Goal: Find specific page/section: Find specific page/section

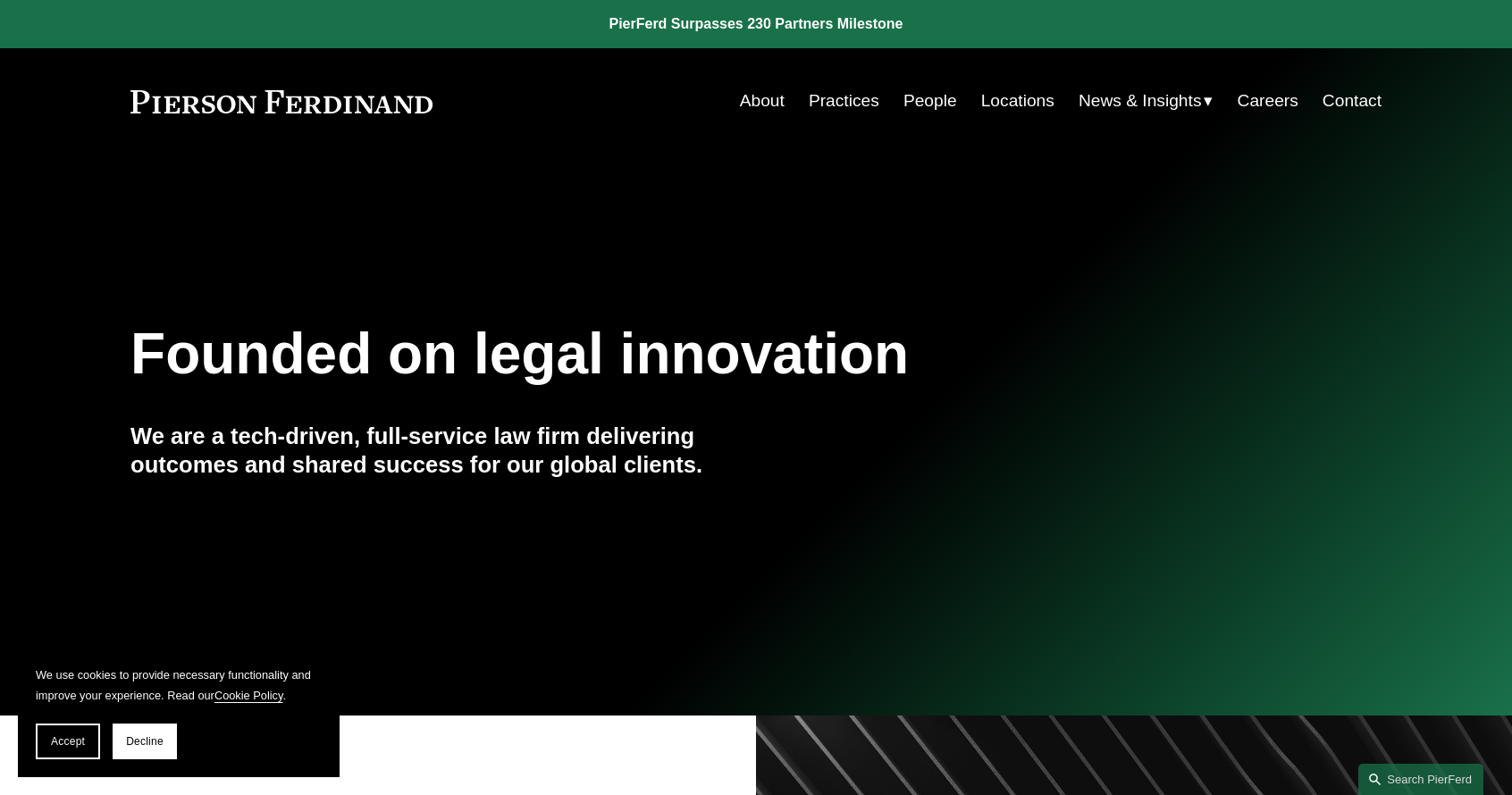
click at [1005, 101] on link "Locations" at bounding box center [1018, 101] width 74 height 34
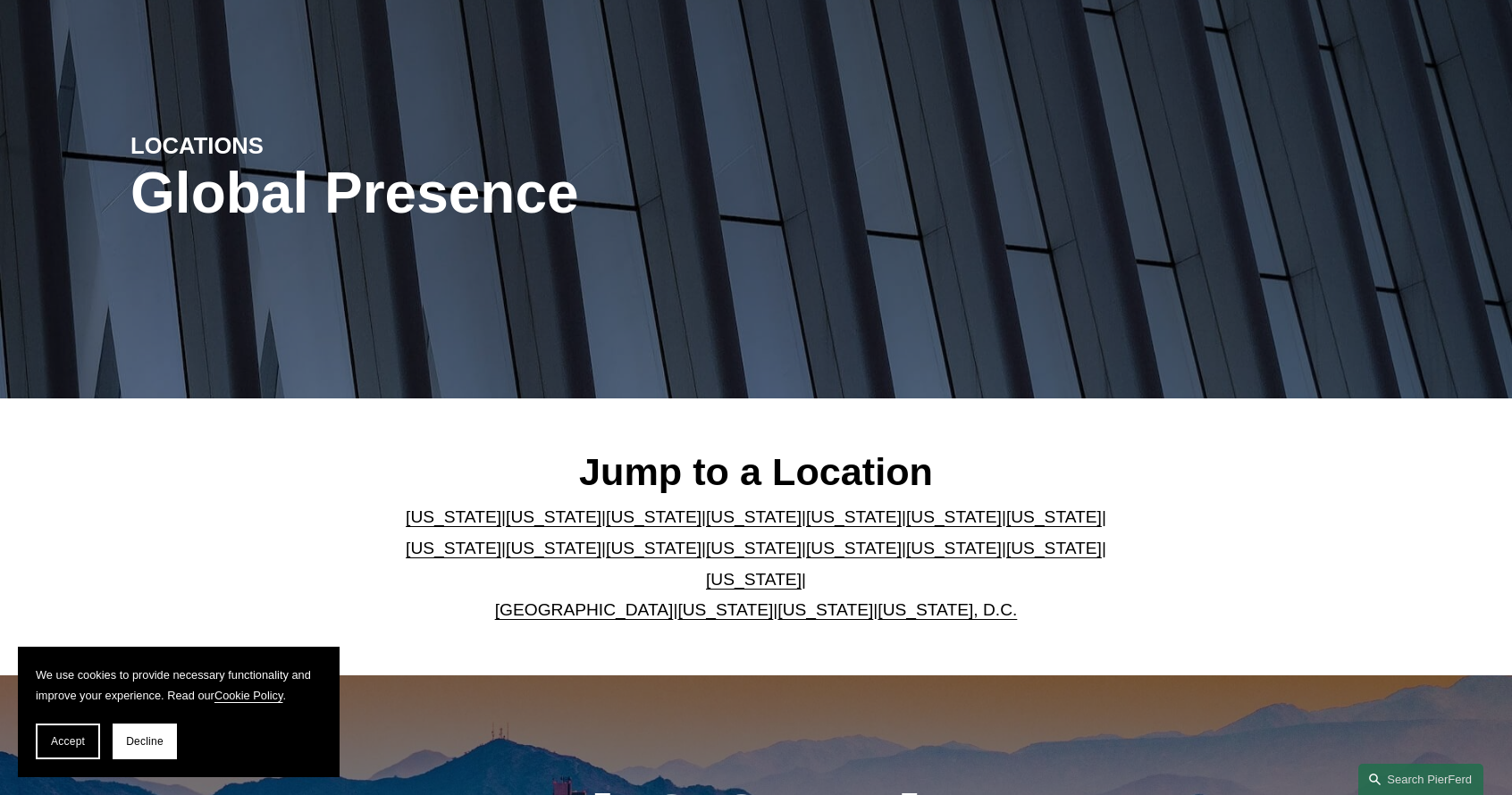
scroll to position [133, 0]
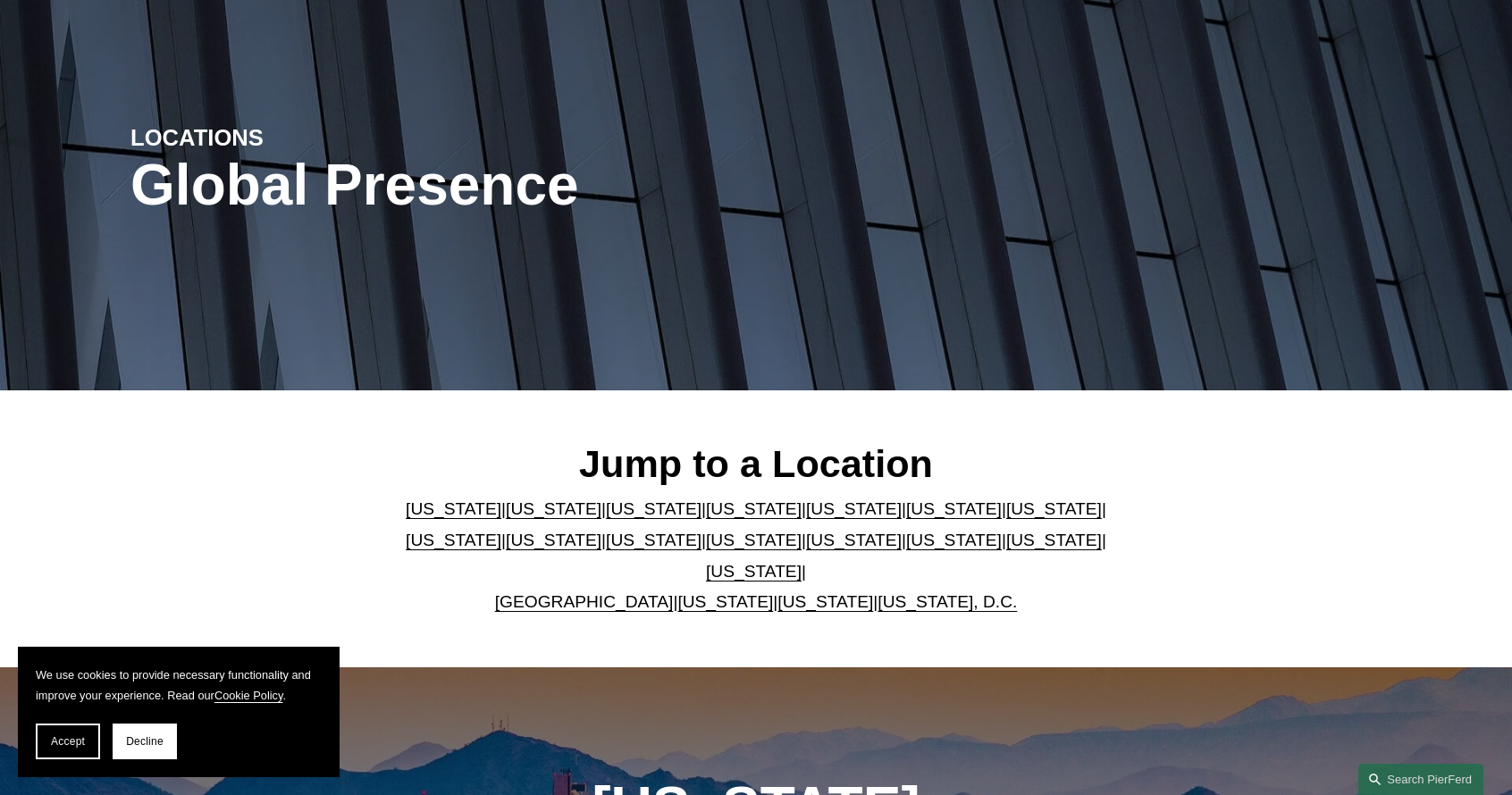
click at [801, 562] on link "[US_STATE]" at bounding box center [754, 570] width 96 height 18
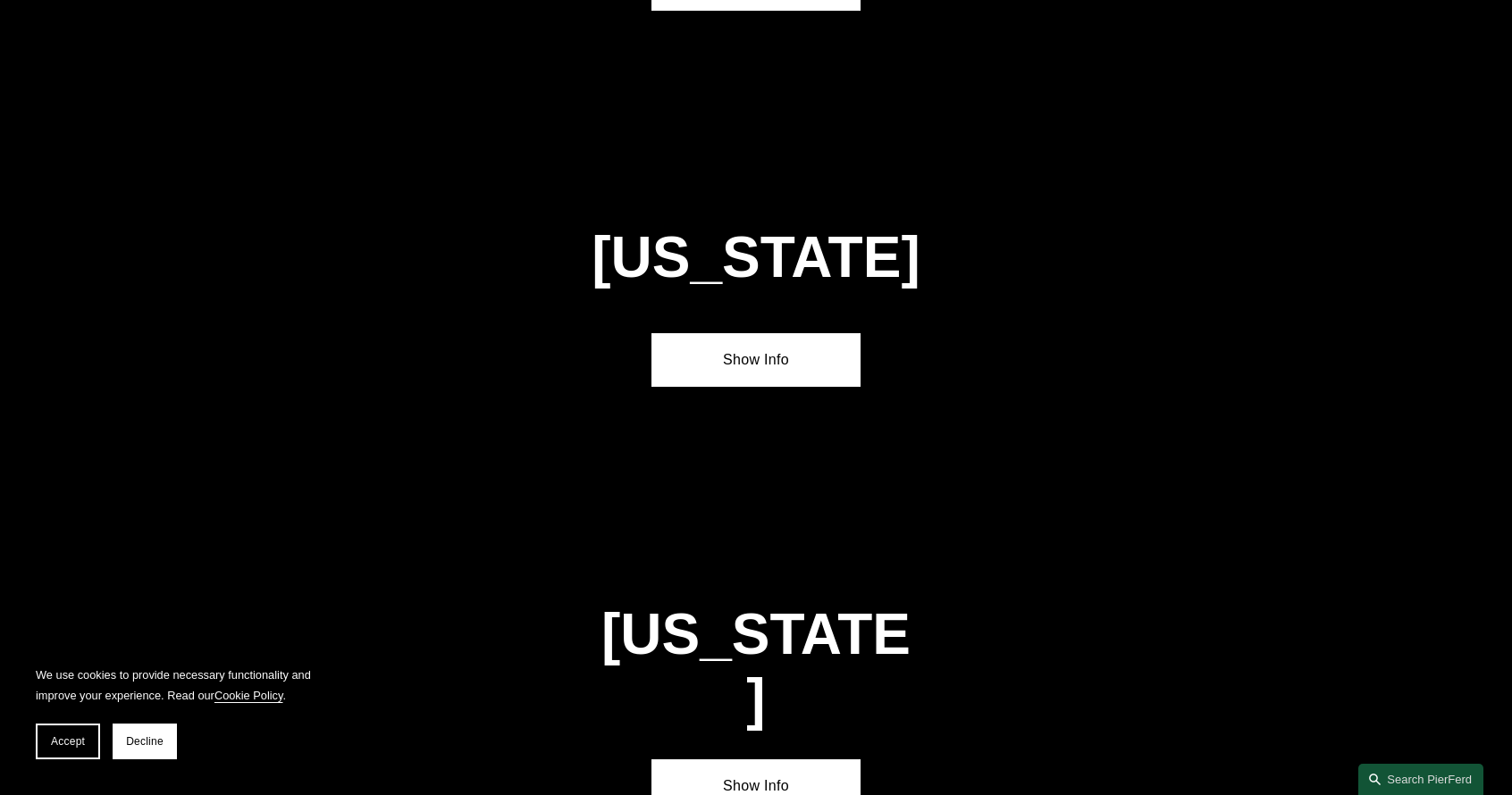
scroll to position [6053, 0]
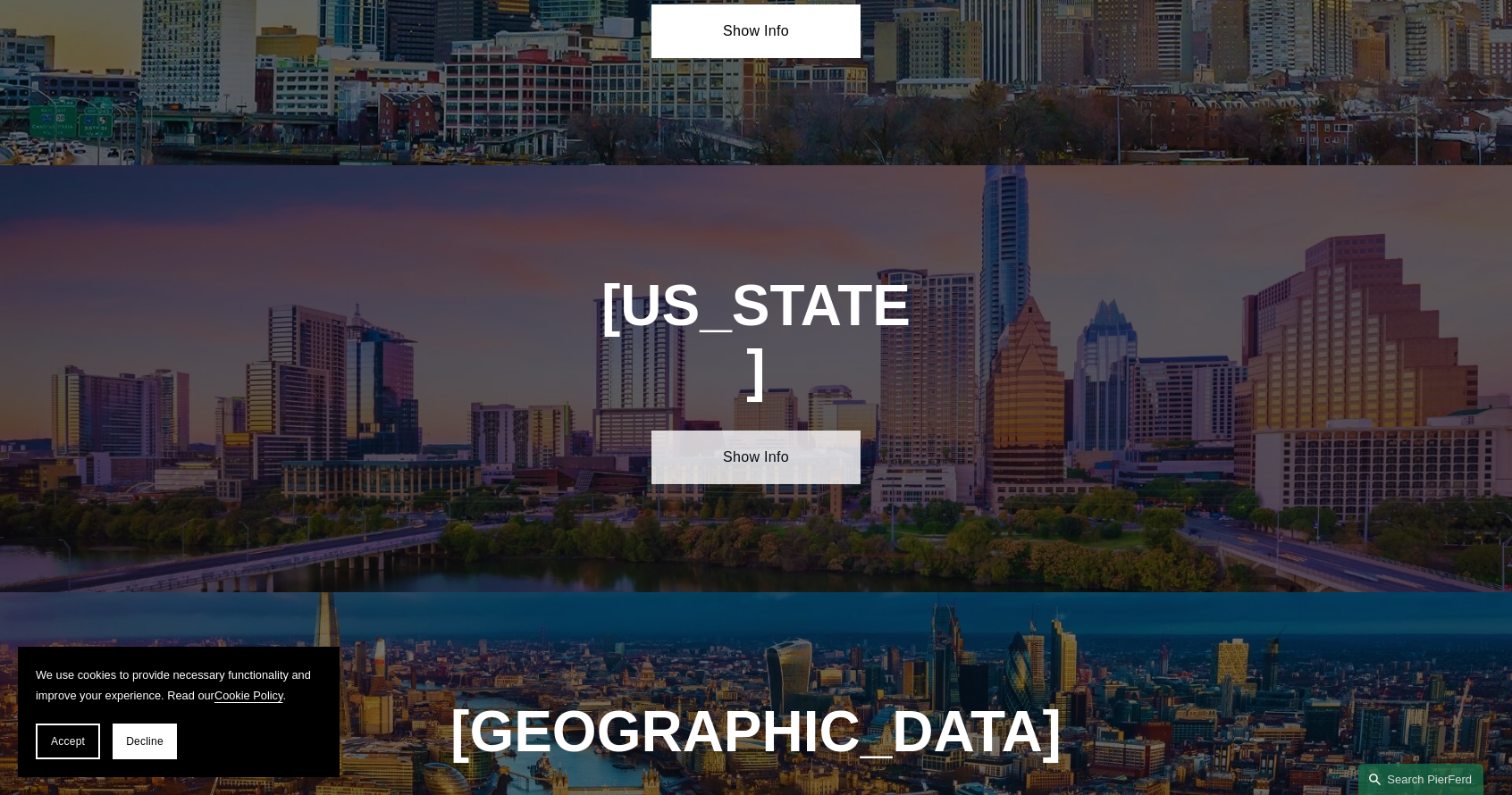
click at [752, 431] on link "Show Info" at bounding box center [755, 457] width 208 height 53
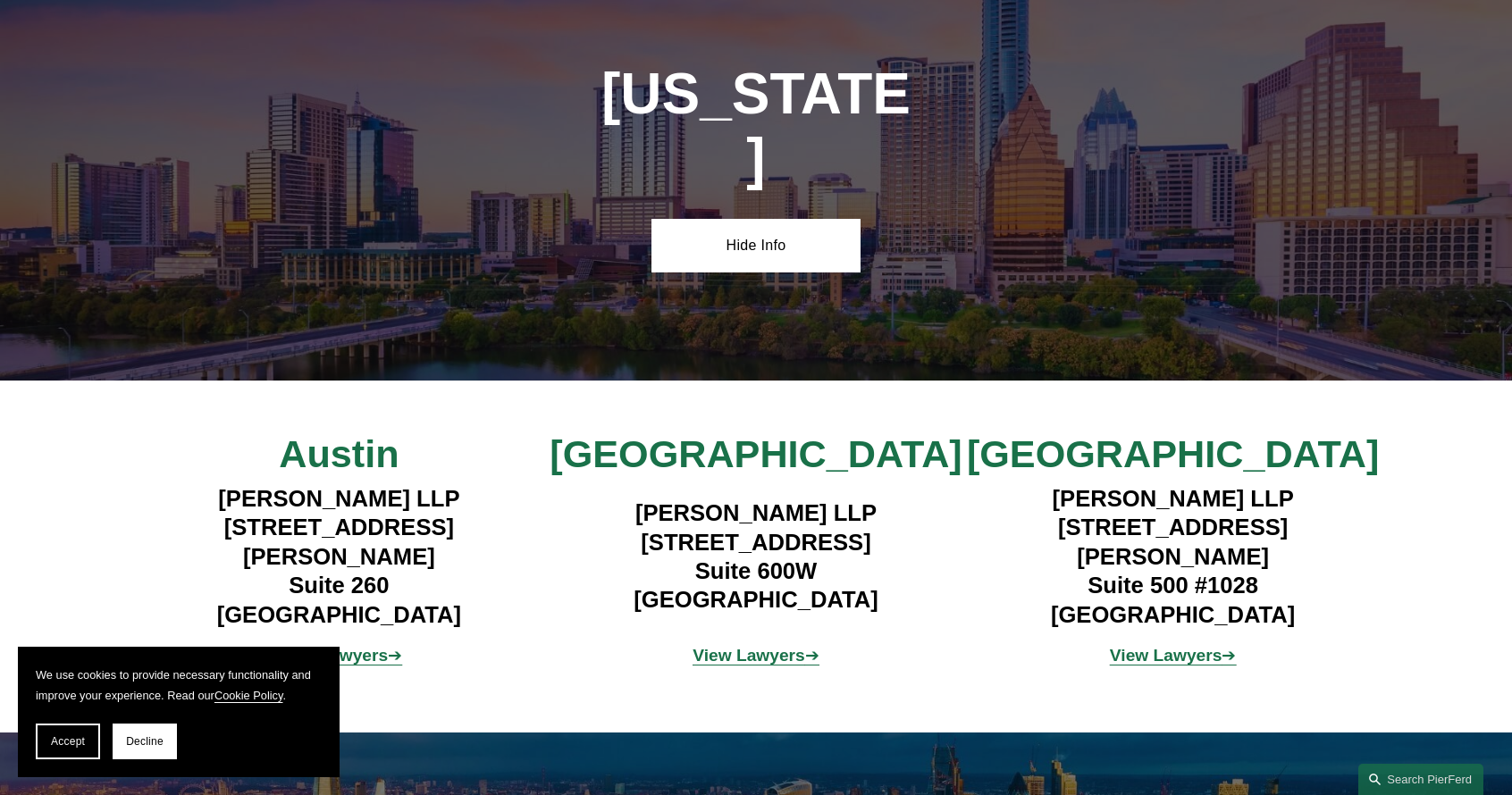
scroll to position [6289, 0]
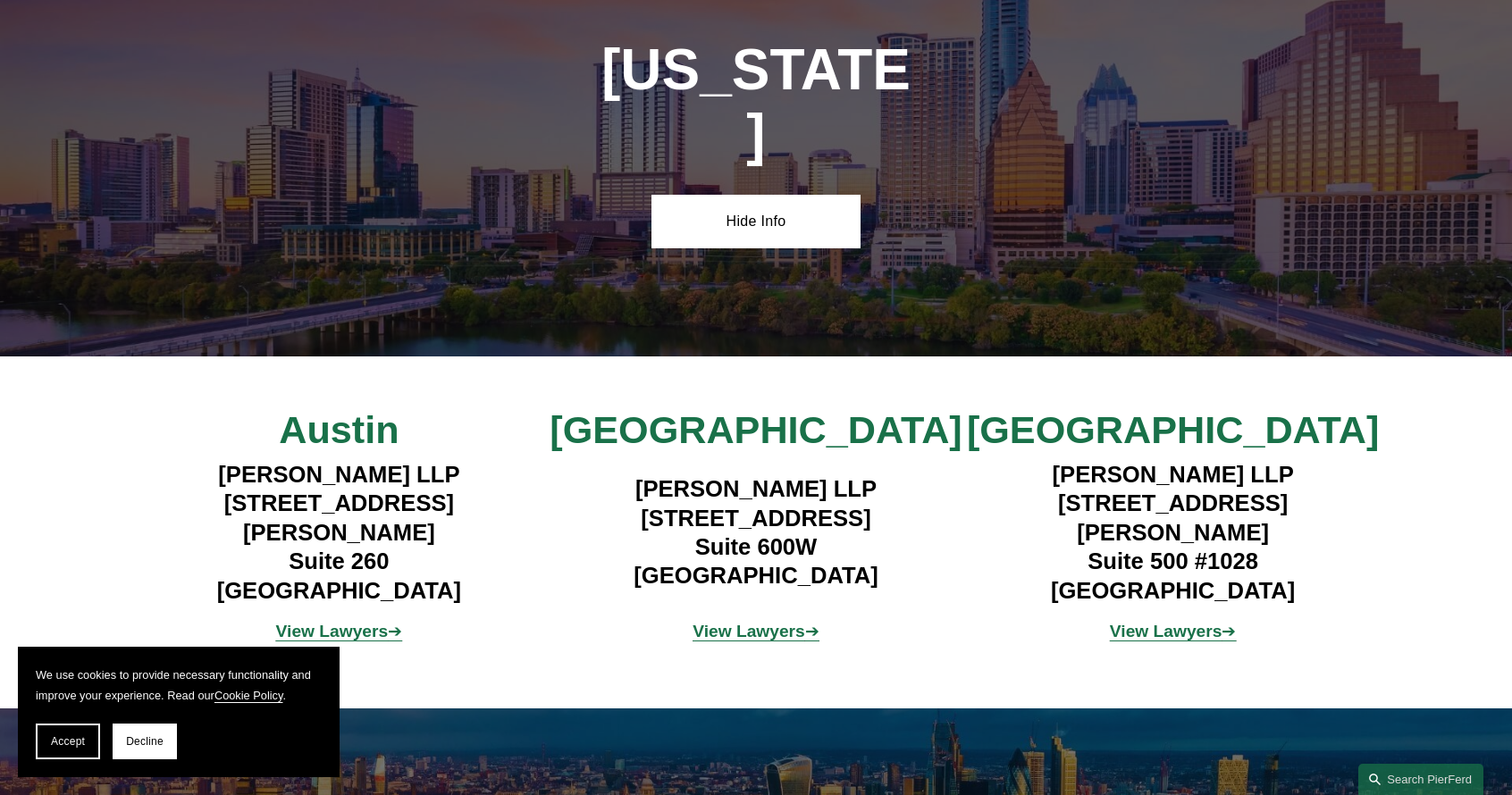
click at [1121, 622] on strong "View Lawyers" at bounding box center [1166, 630] width 112 height 18
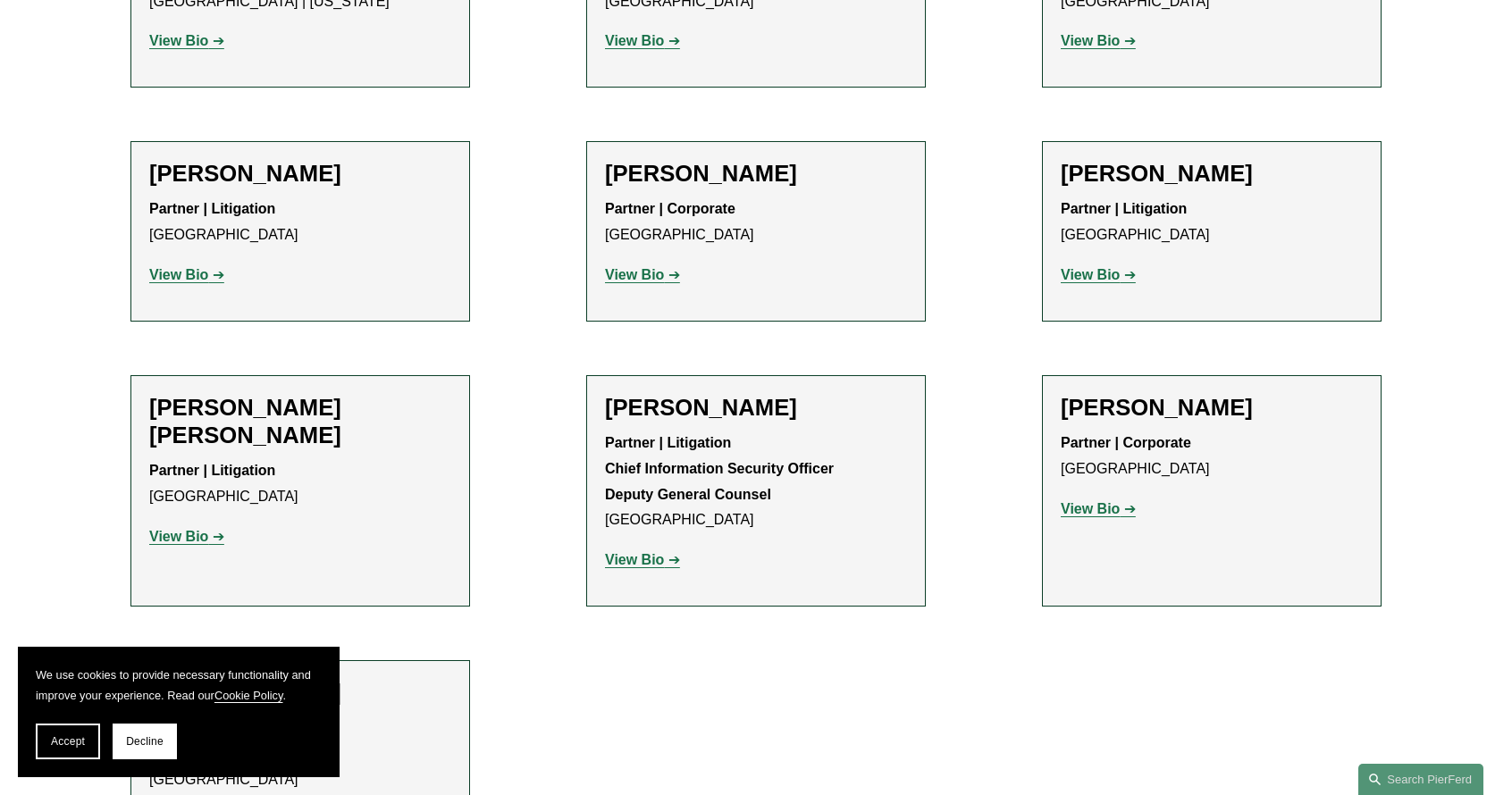
scroll to position [884, 0]
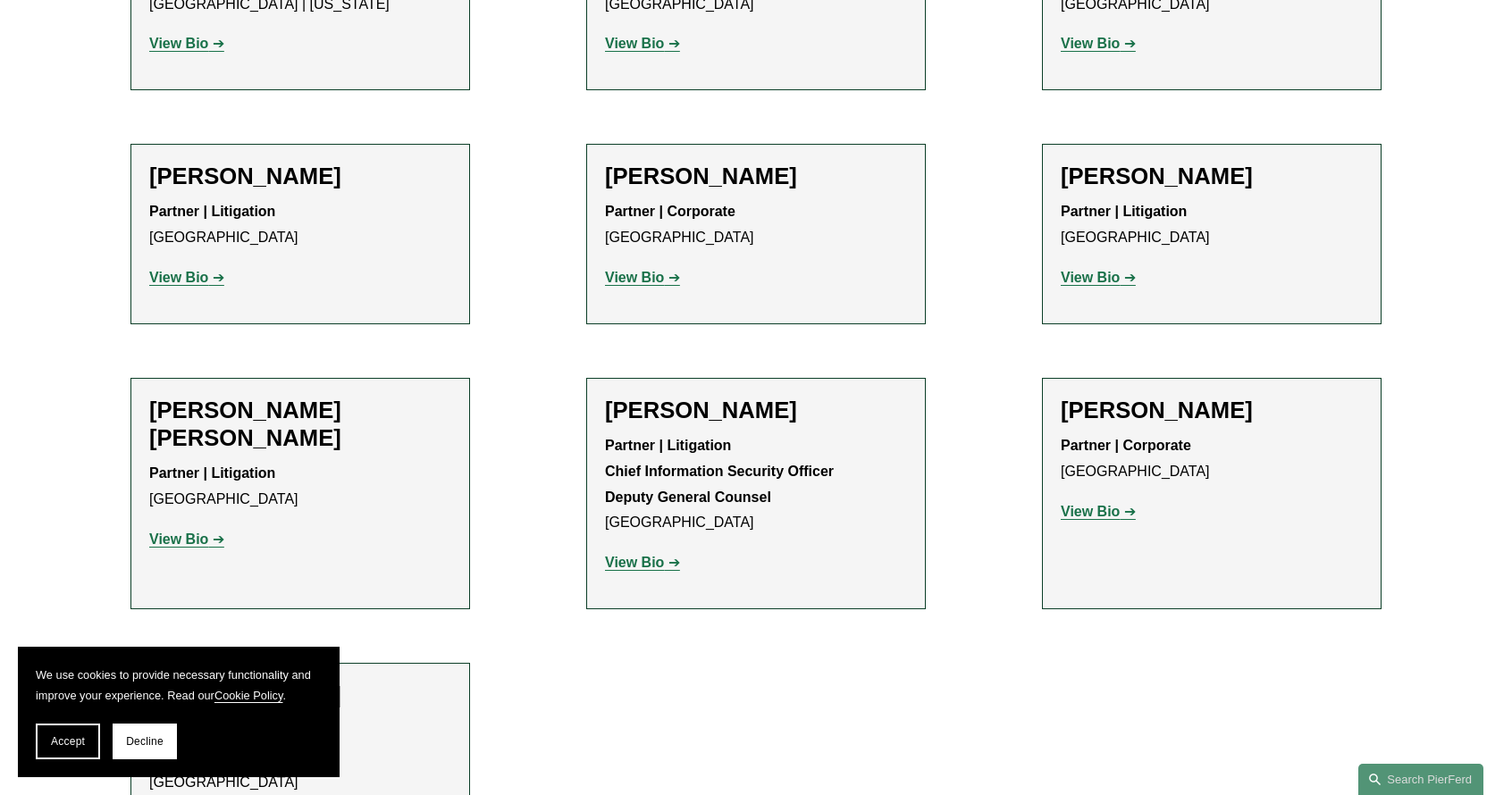
click at [185, 282] on strong "View Bio" at bounding box center [178, 278] width 59 height 15
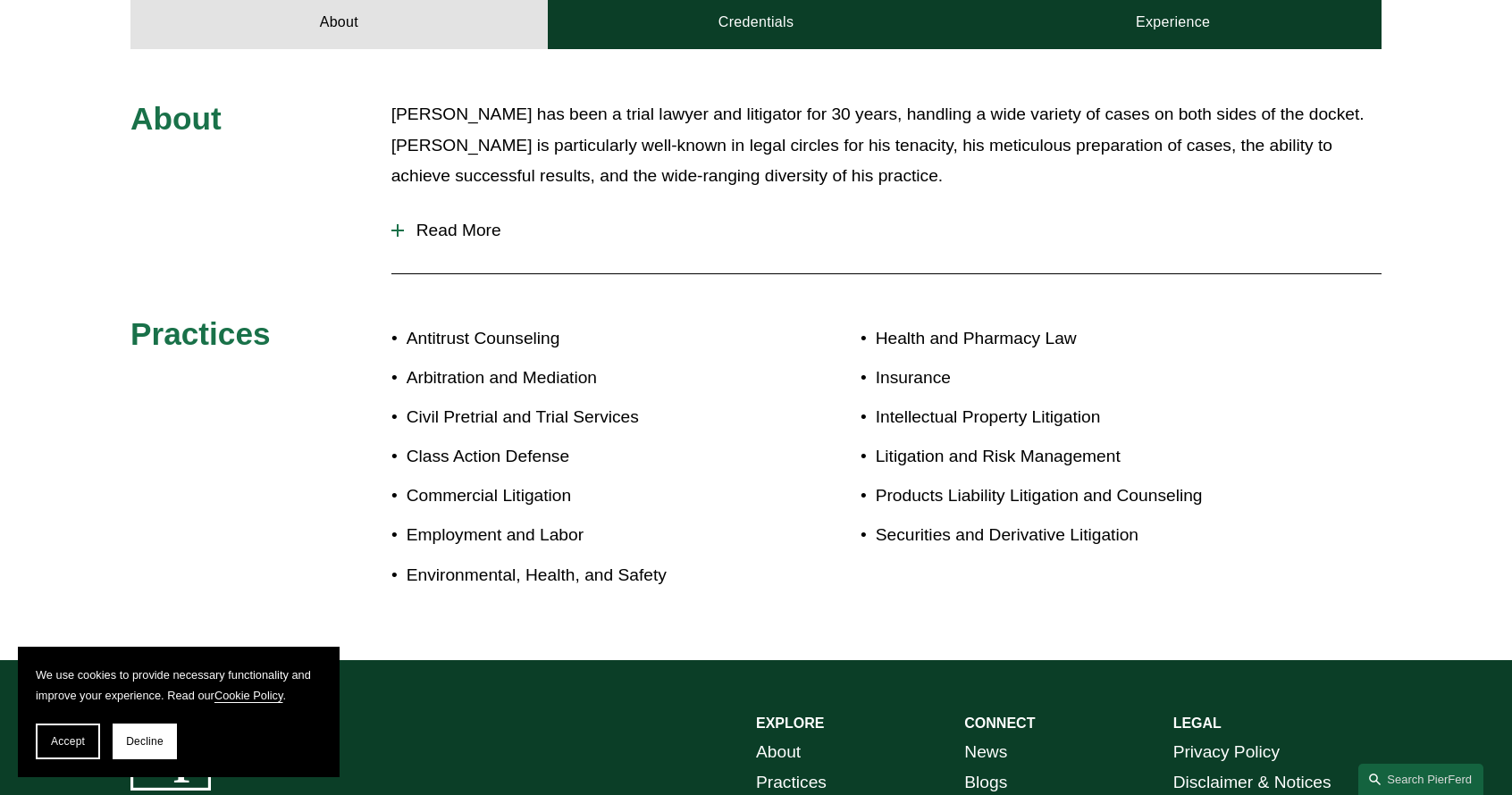
scroll to position [686, 0]
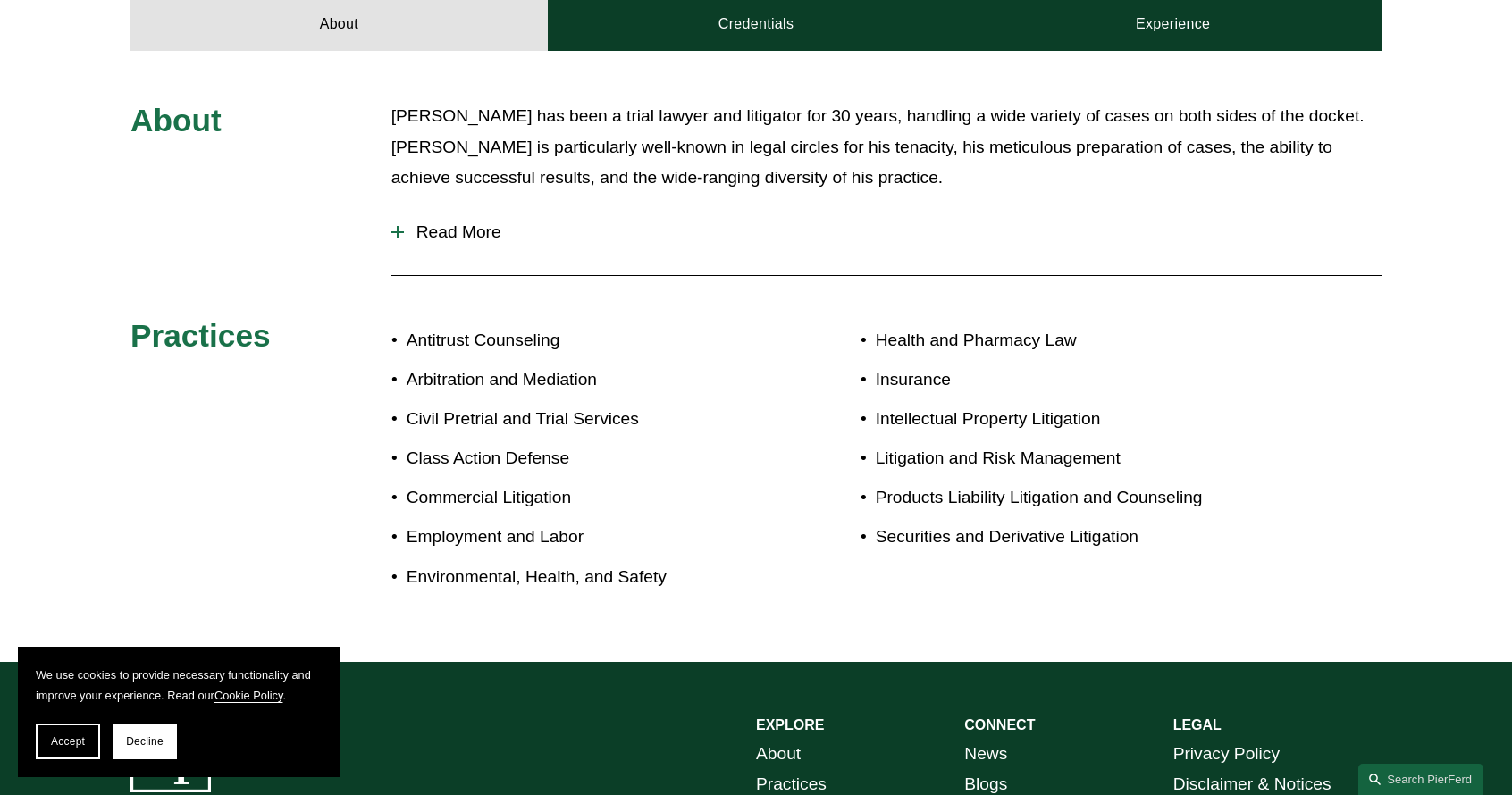
click at [442, 233] on span "Read More" at bounding box center [892, 232] width 977 height 19
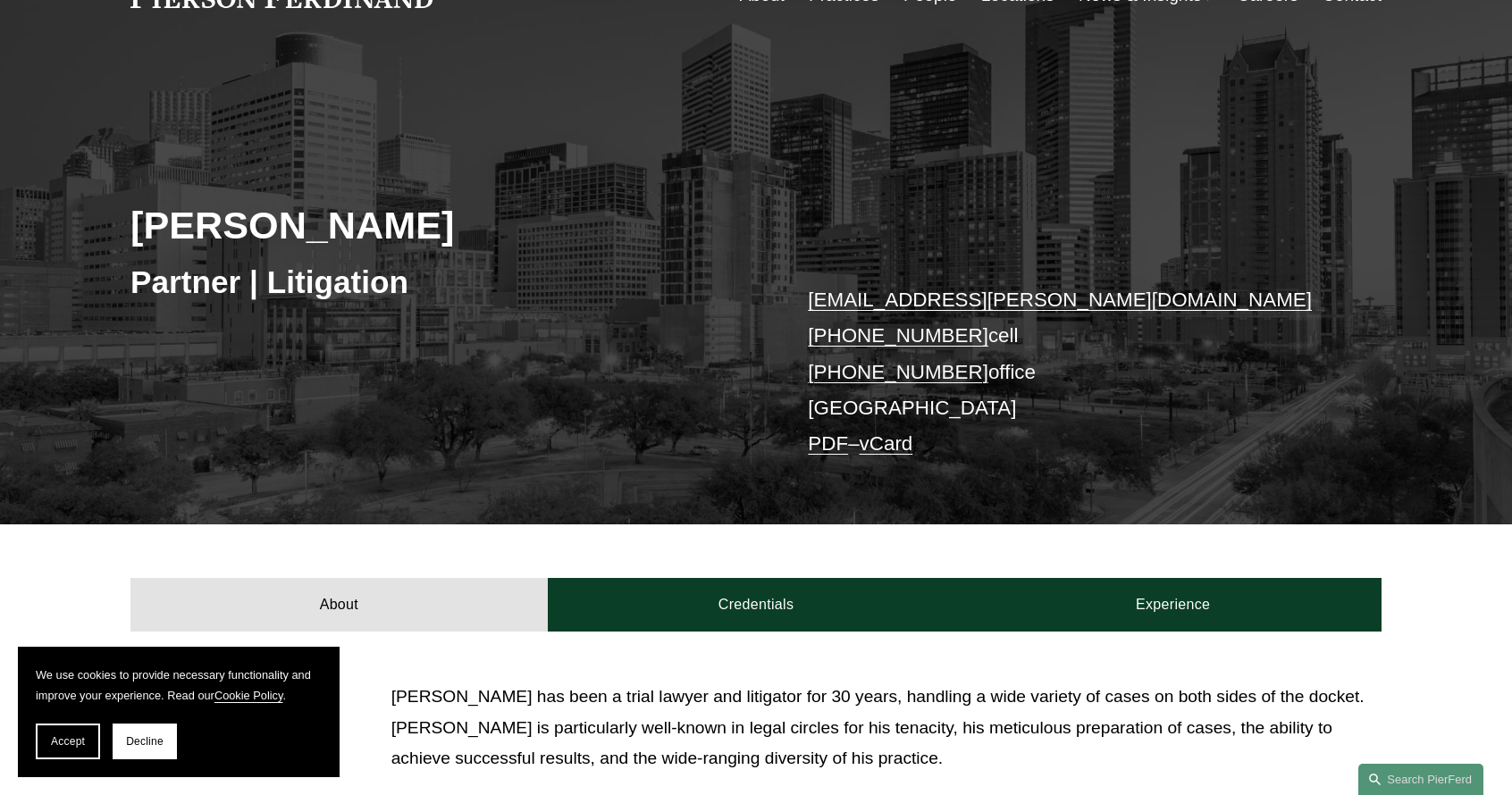
scroll to position [0, 0]
